Goal: Use online tool/utility

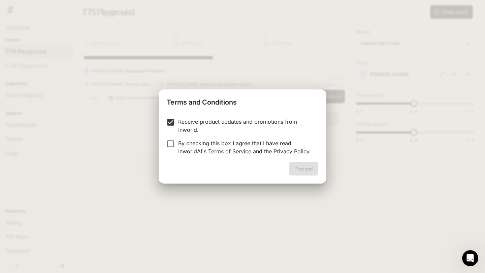
click at [297, 167] on div "Proceed" at bounding box center [243, 173] width 168 height 22
click at [302, 168] on button "Proceed" at bounding box center [303, 168] width 29 height 13
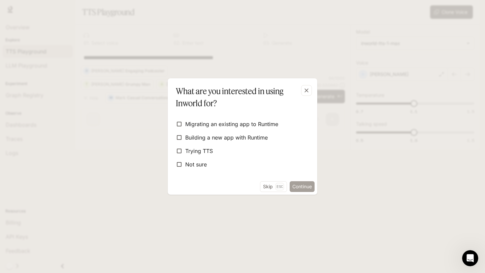
click at [309, 184] on button "Continue" at bounding box center [302, 186] width 25 height 11
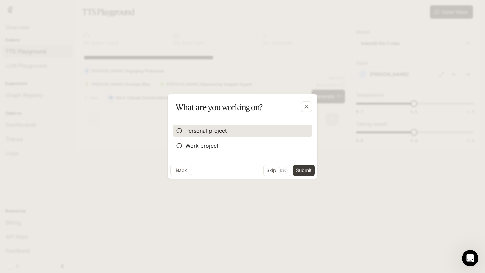
click at [229, 128] on label "Personal project" at bounding box center [242, 131] width 139 height 12
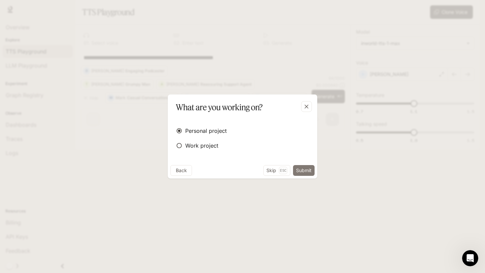
click at [301, 169] on button "Submit" at bounding box center [304, 170] width 22 height 11
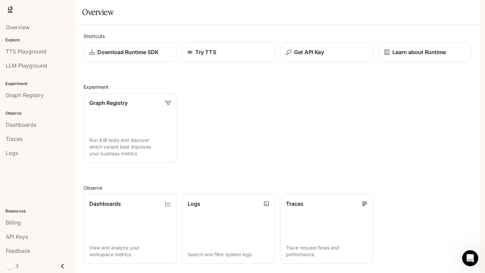
click at [237, 62] on link "Try TTS" at bounding box center [228, 52] width 94 height 20
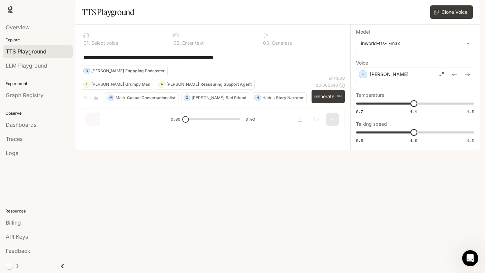
click at [195, 66] on div "**********" at bounding box center [213, 57] width 264 height 16
